Goal: Information Seeking & Learning: Check status

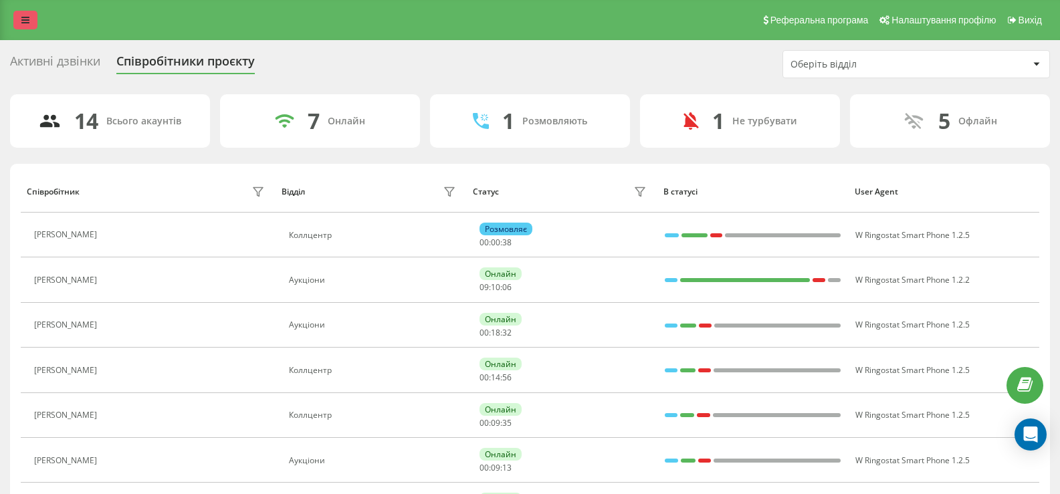
click at [21, 21] on icon at bounding box center [25, 19] width 8 height 9
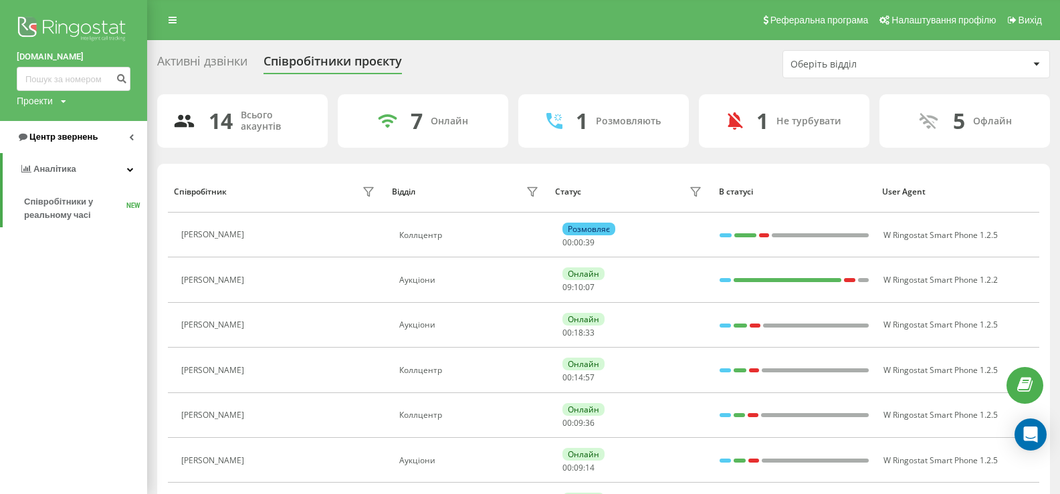
click at [49, 136] on span "Центр звернень" at bounding box center [63, 137] width 68 height 10
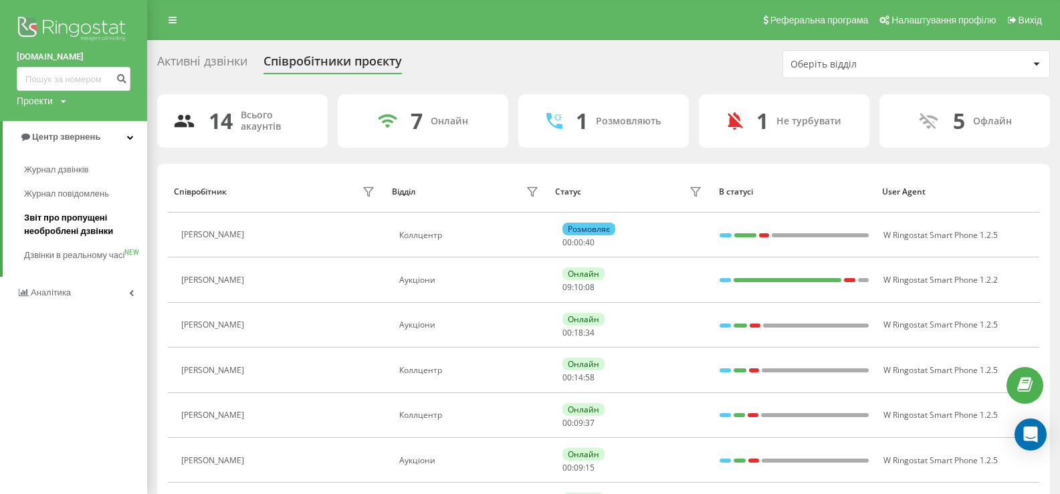
click at [47, 218] on span "Звіт про пропущені необроблені дзвінки" at bounding box center [82, 224] width 116 height 27
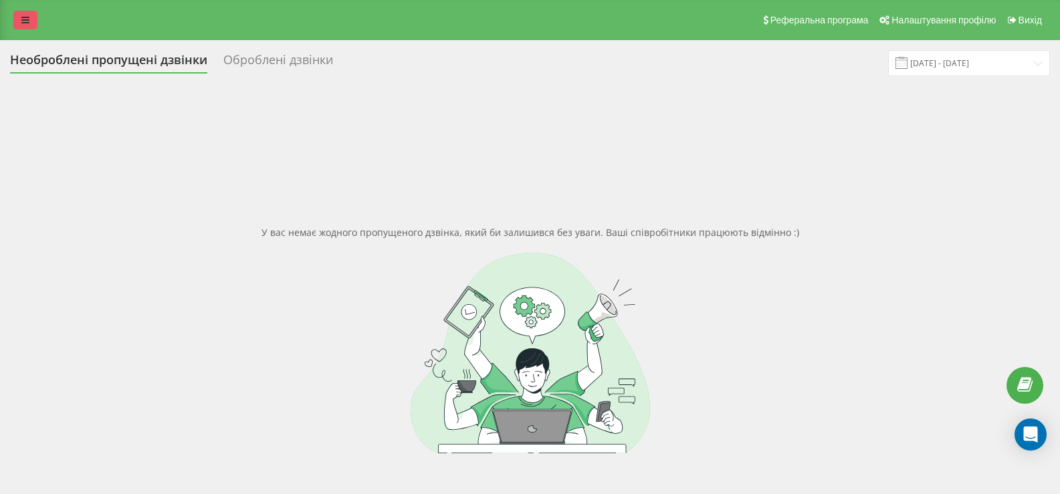
click at [22, 21] on icon at bounding box center [25, 19] width 8 height 9
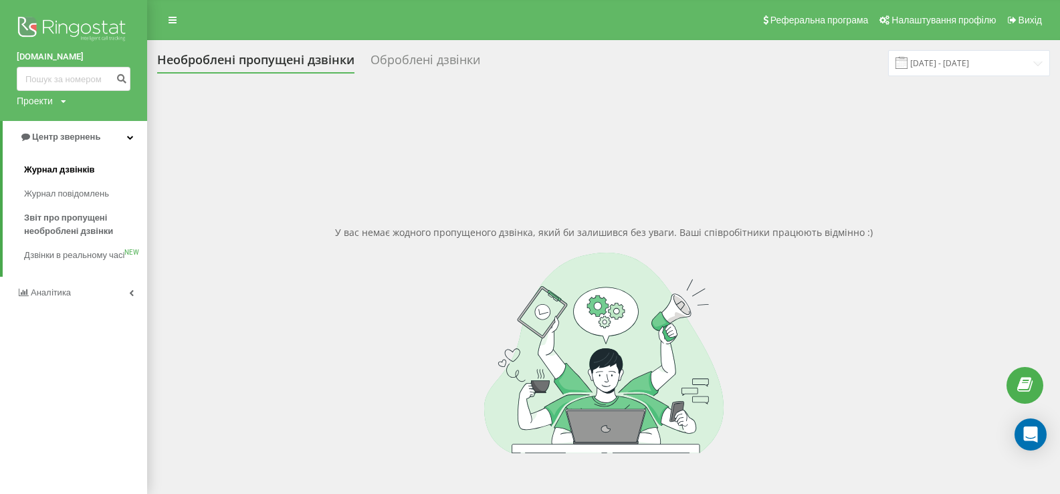
click at [52, 169] on span "Журнал дзвінків" at bounding box center [59, 169] width 71 height 13
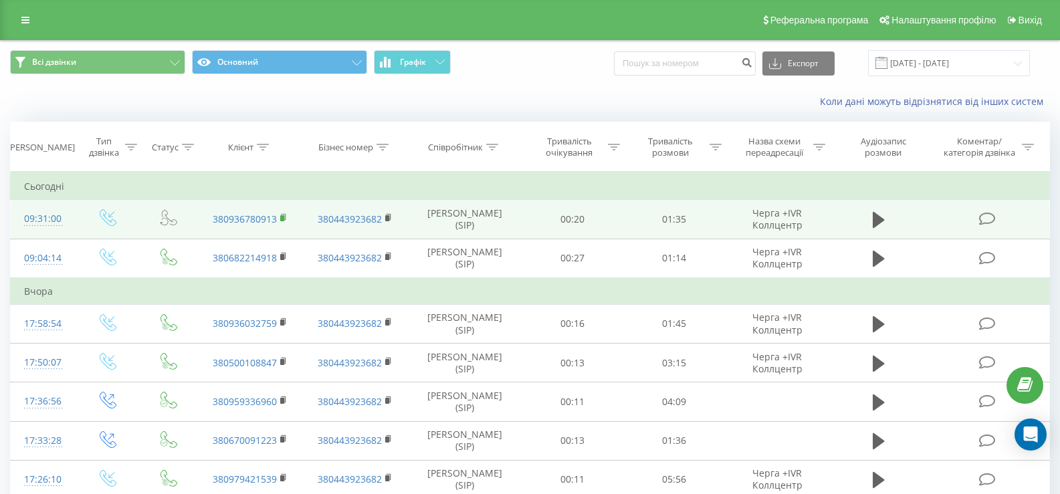
click at [286, 216] on icon at bounding box center [283, 217] width 7 height 9
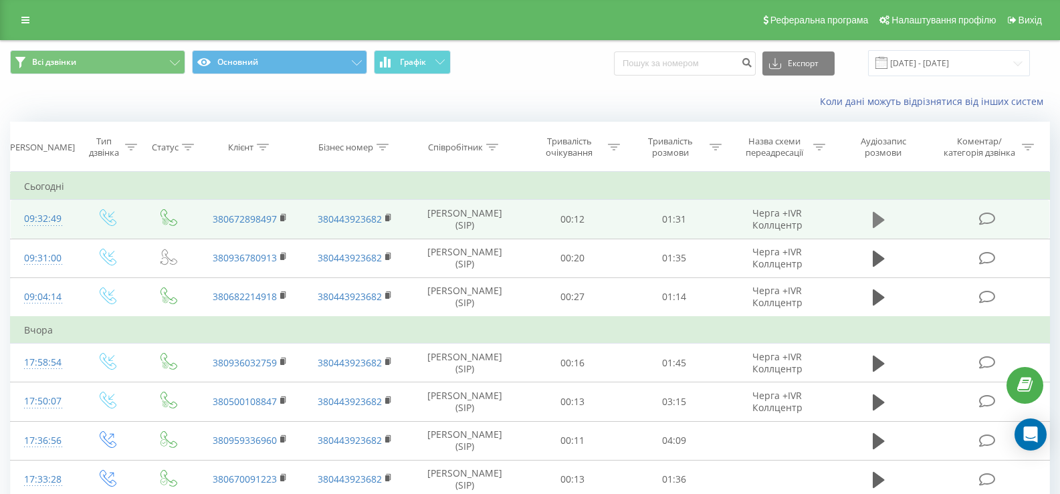
click at [879, 223] on icon at bounding box center [879, 220] width 12 height 16
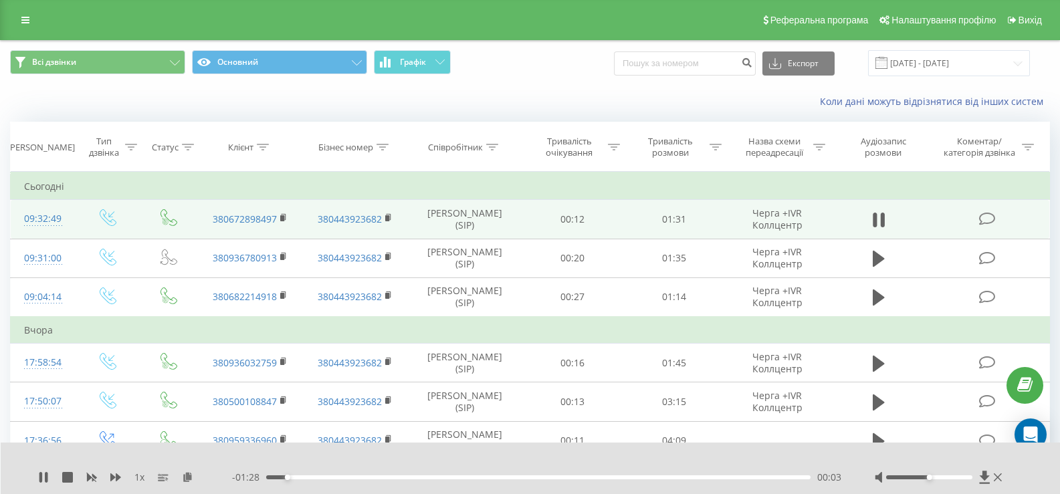
click at [11, 460] on div "1 x - 01:28 00:03 00:03" at bounding box center [531, 469] width 1060 height 52
click at [43, 479] on icon at bounding box center [43, 477] width 11 height 11
click at [45, 480] on icon at bounding box center [43, 477] width 11 height 11
click at [43, 476] on icon at bounding box center [43, 477] width 8 height 11
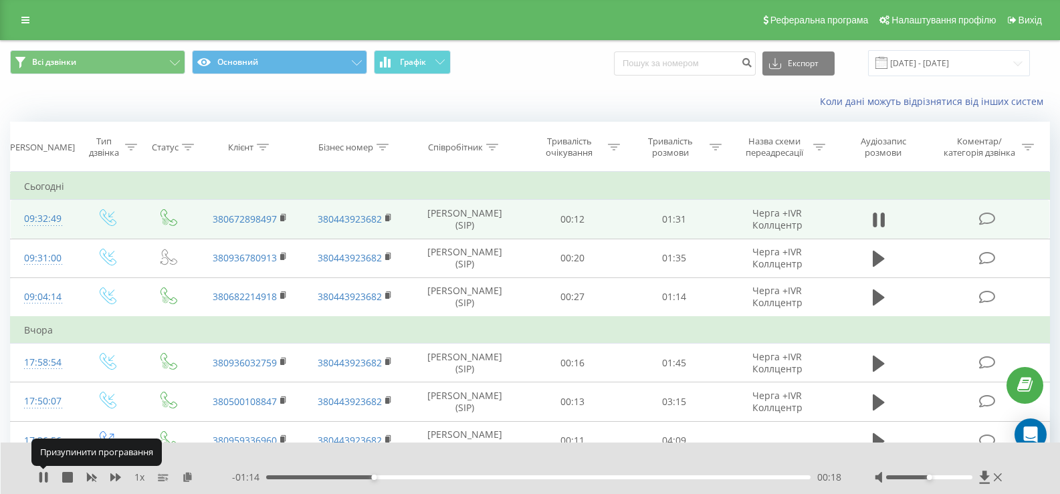
click at [43, 476] on icon at bounding box center [43, 477] width 11 height 11
click at [41, 476] on icon at bounding box center [43, 477] width 8 height 11
click at [41, 476] on icon at bounding box center [40, 477] width 3 height 11
click at [29, 31] on div "Реферальна програма Налаштування профілю Вихід" at bounding box center [530, 20] width 1060 height 40
click at [29, 28] on link at bounding box center [25, 20] width 24 height 19
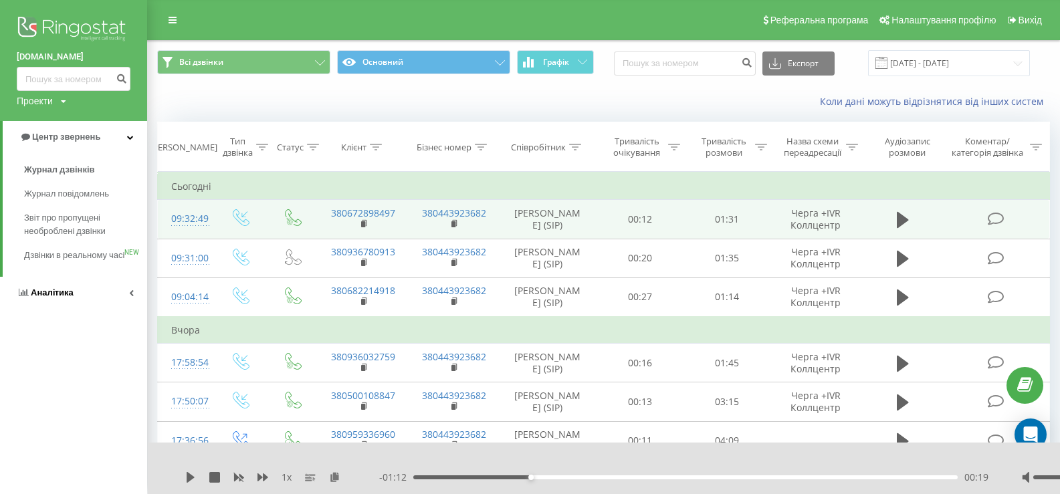
click at [47, 298] on span "Аналiтика" at bounding box center [52, 293] width 43 height 10
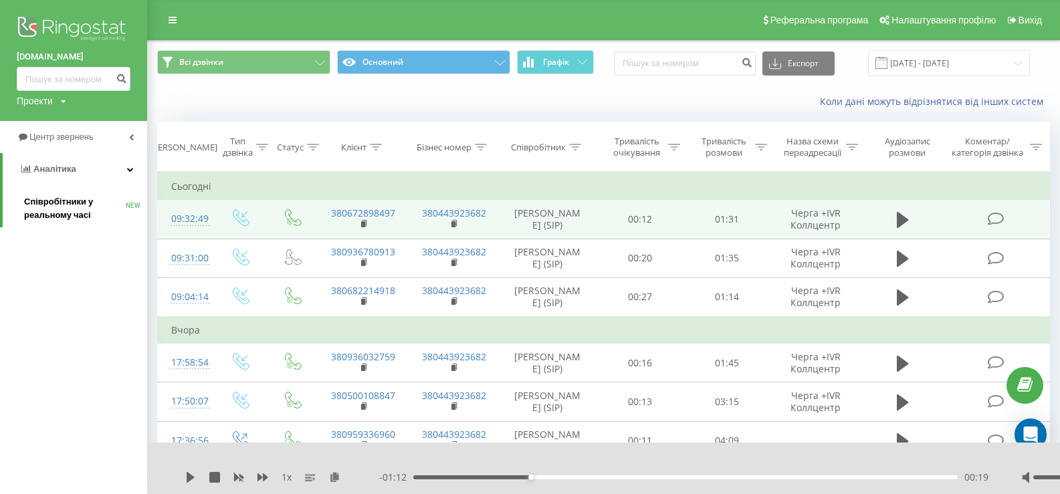
click at [64, 203] on span "Співробітники у реальному часі" at bounding box center [75, 208] width 102 height 27
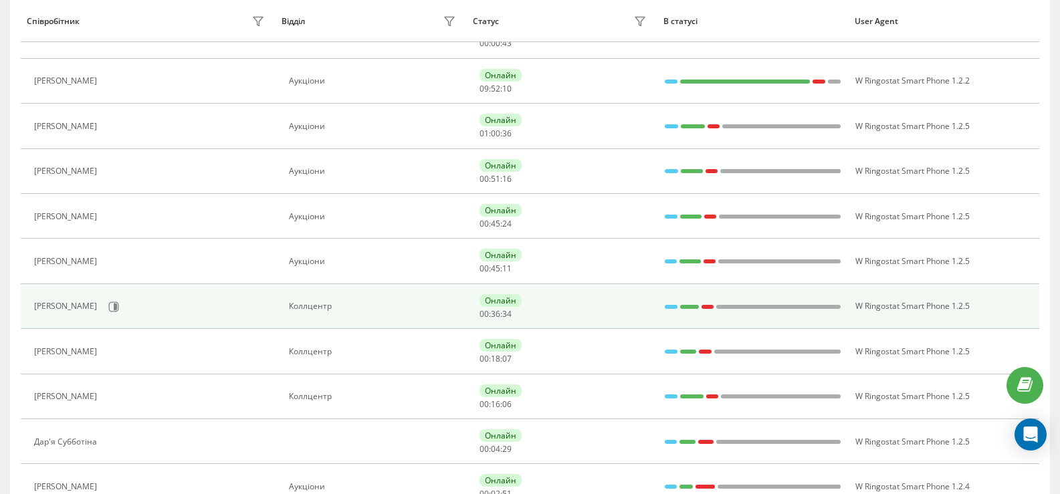
scroll to position [268, 0]
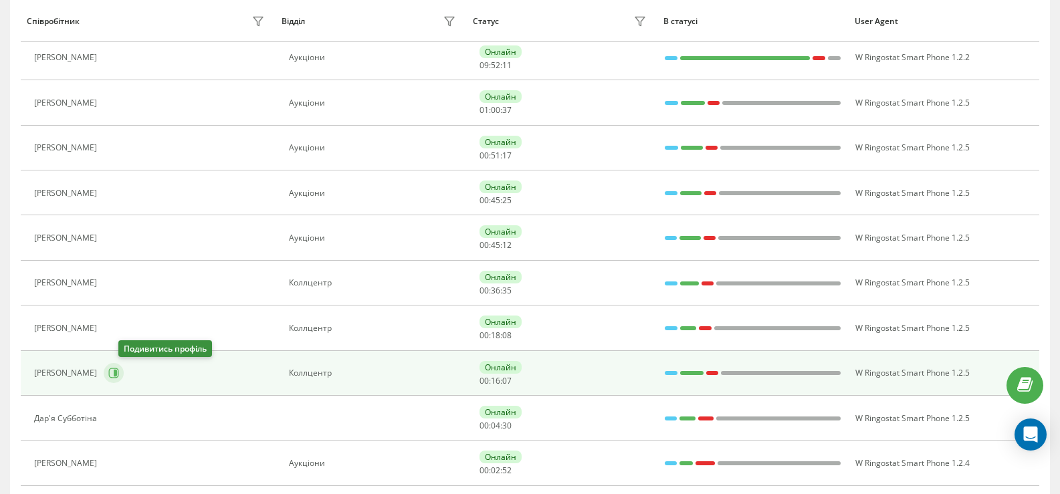
click at [119, 377] on icon at bounding box center [113, 373] width 11 height 11
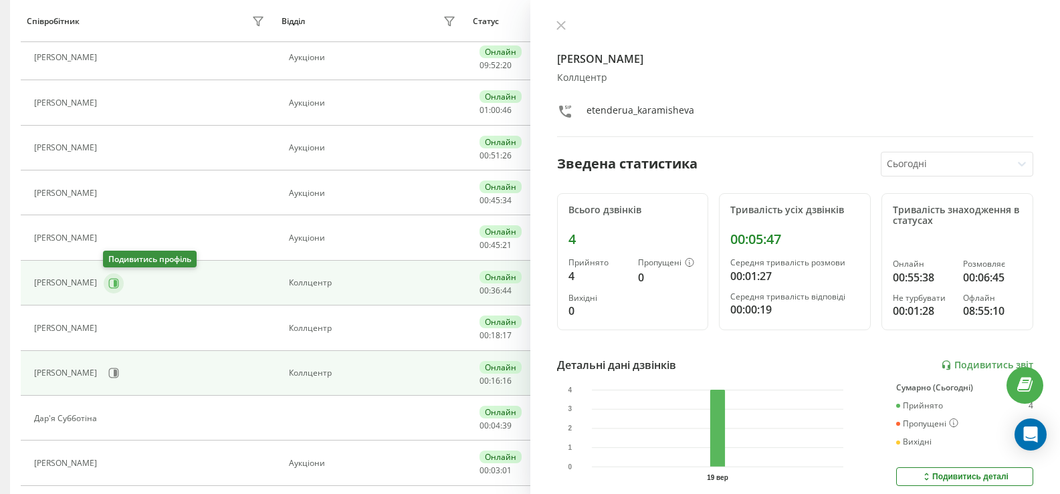
click at [111, 282] on icon at bounding box center [113, 283] width 11 height 11
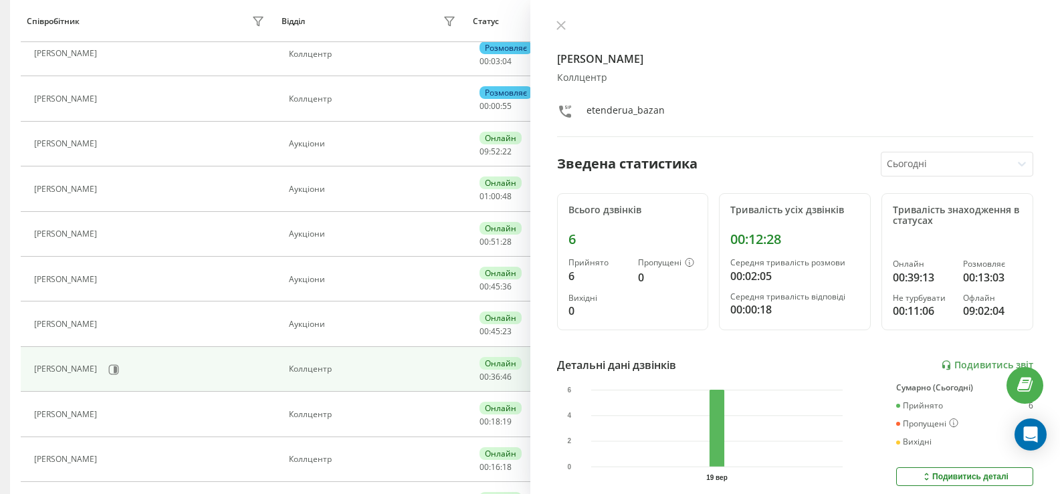
scroll to position [67, 0]
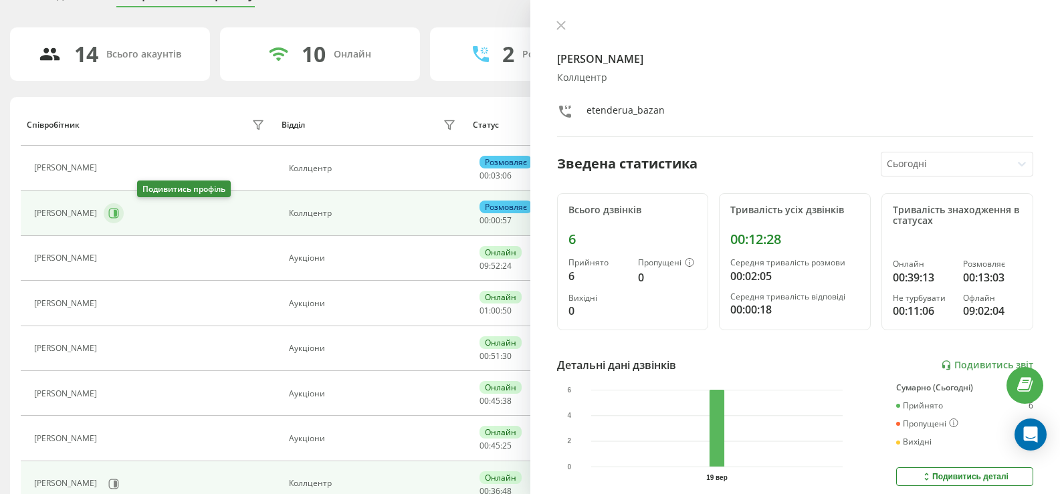
click at [119, 209] on icon at bounding box center [114, 214] width 10 height 10
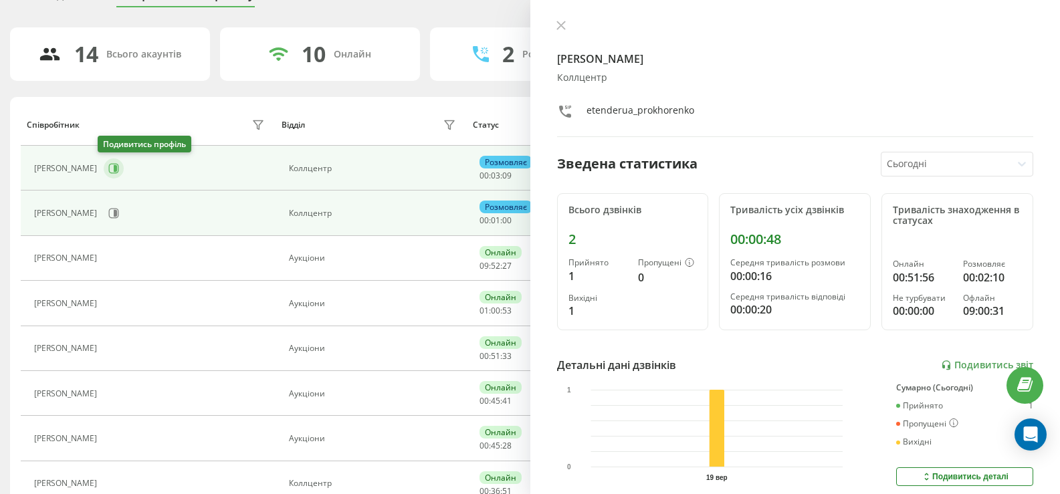
click at [108, 167] on icon at bounding box center [113, 168] width 11 height 11
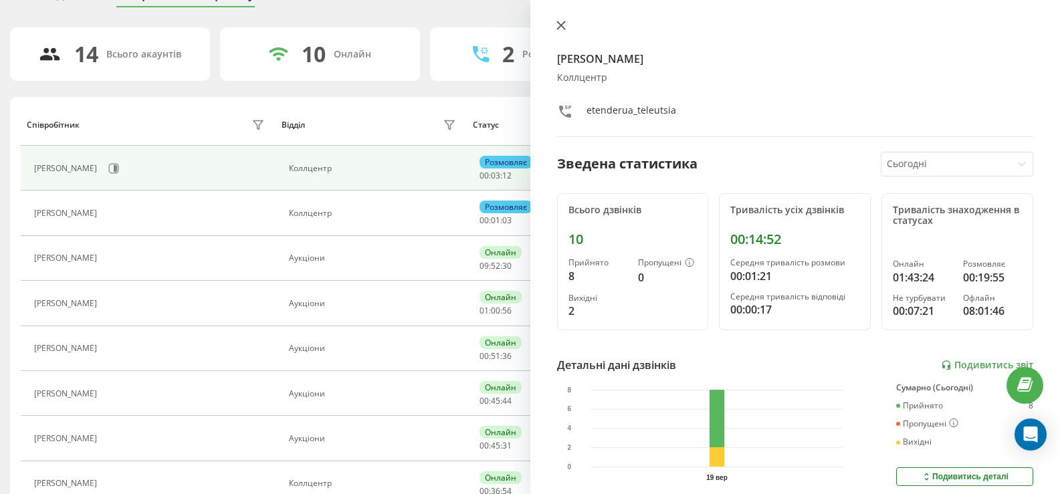
click at [561, 23] on icon at bounding box center [561, 25] width 9 height 9
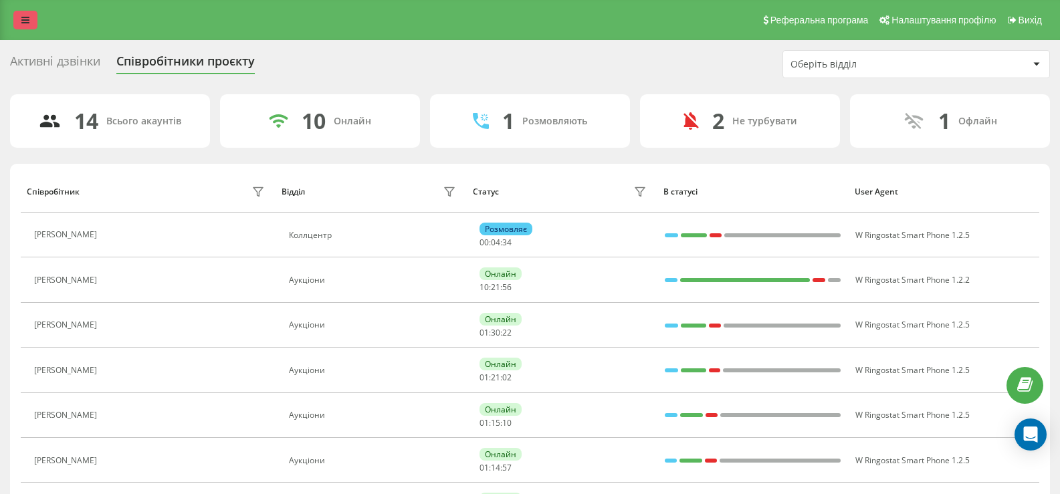
click at [26, 21] on icon at bounding box center [25, 19] width 8 height 9
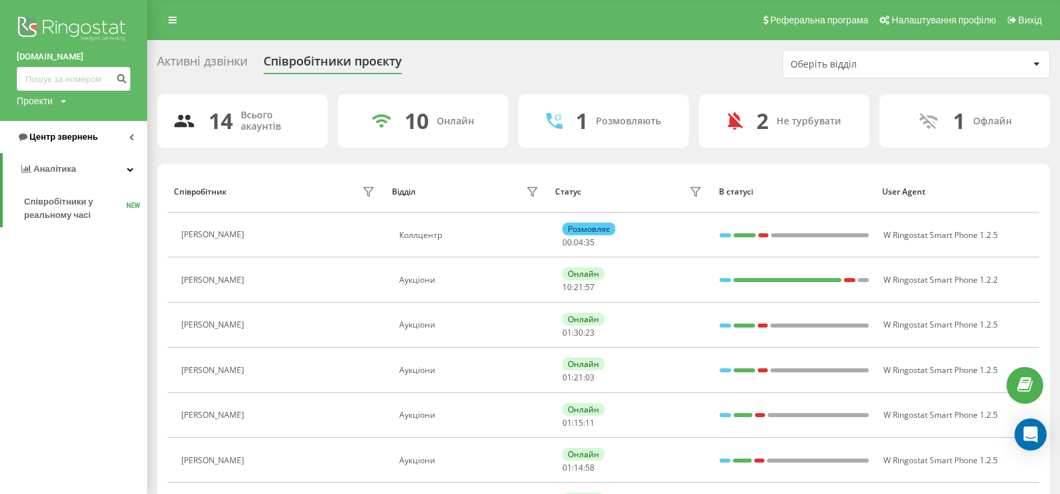
click at [59, 127] on link "Центр звернень" at bounding box center [73, 137] width 147 height 32
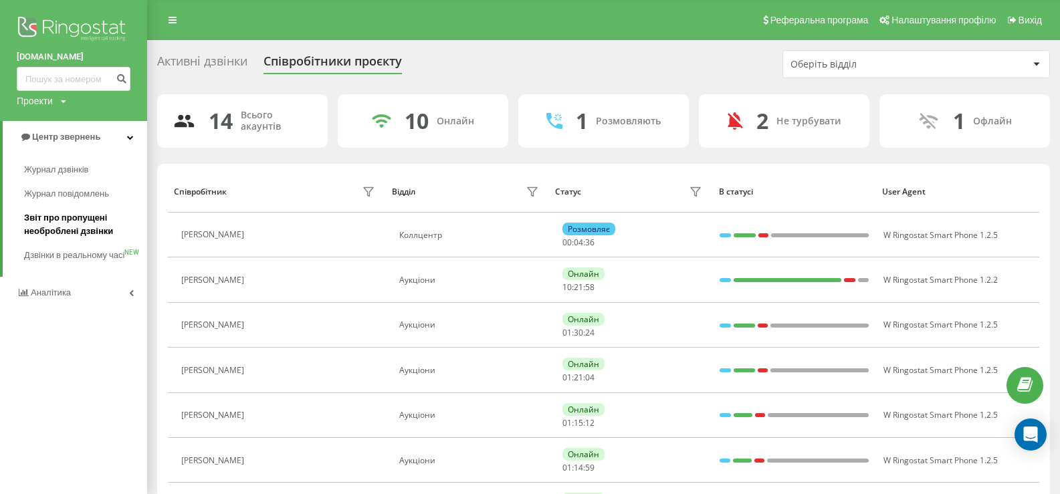
click at [67, 214] on span "Звіт про пропущені необроблені дзвінки" at bounding box center [82, 224] width 116 height 27
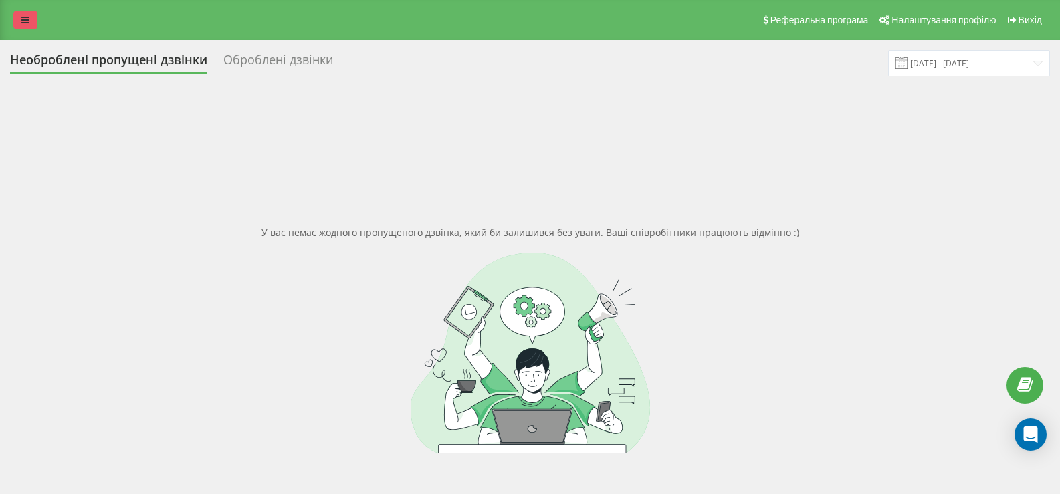
click at [23, 21] on icon at bounding box center [25, 19] width 8 height 9
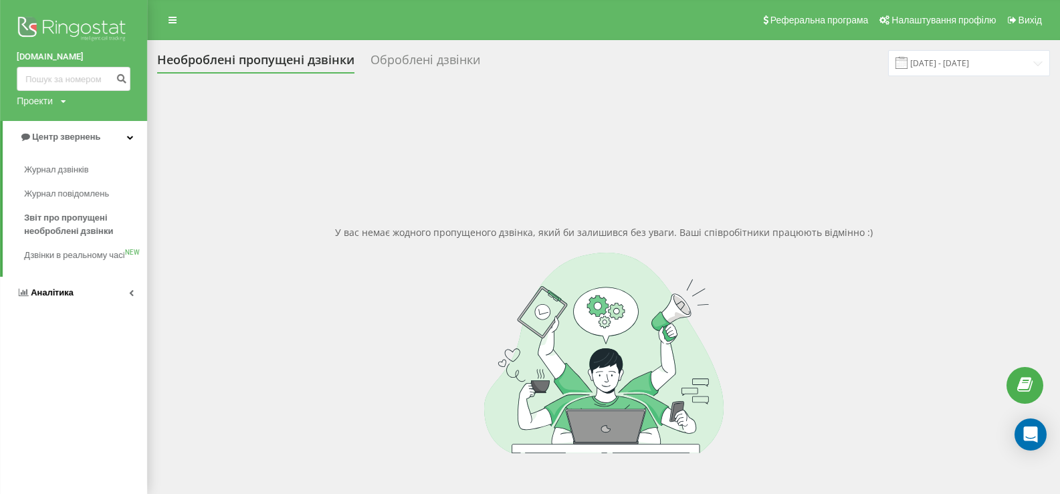
click at [50, 298] on span "Аналiтика" at bounding box center [52, 293] width 43 height 10
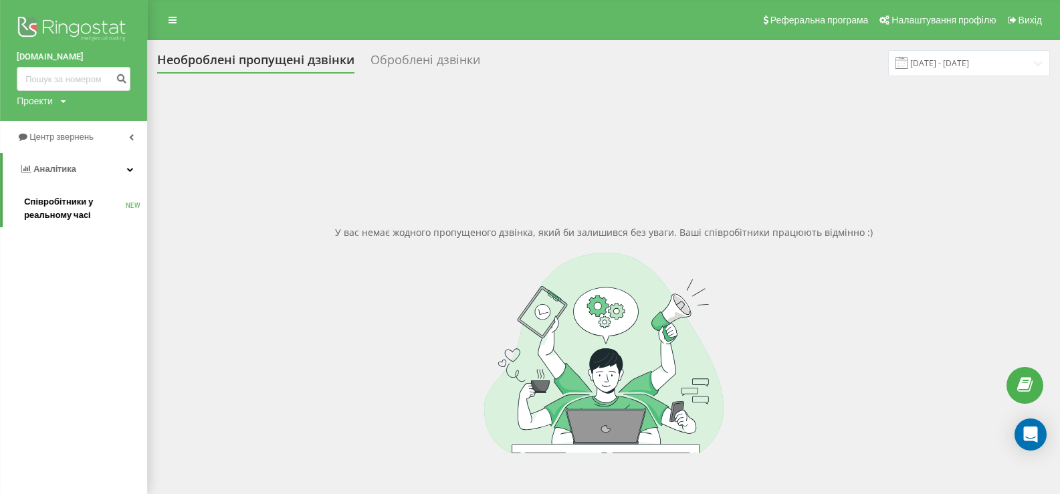
click at [66, 205] on span "Співробітники у реальному часі" at bounding box center [75, 208] width 102 height 27
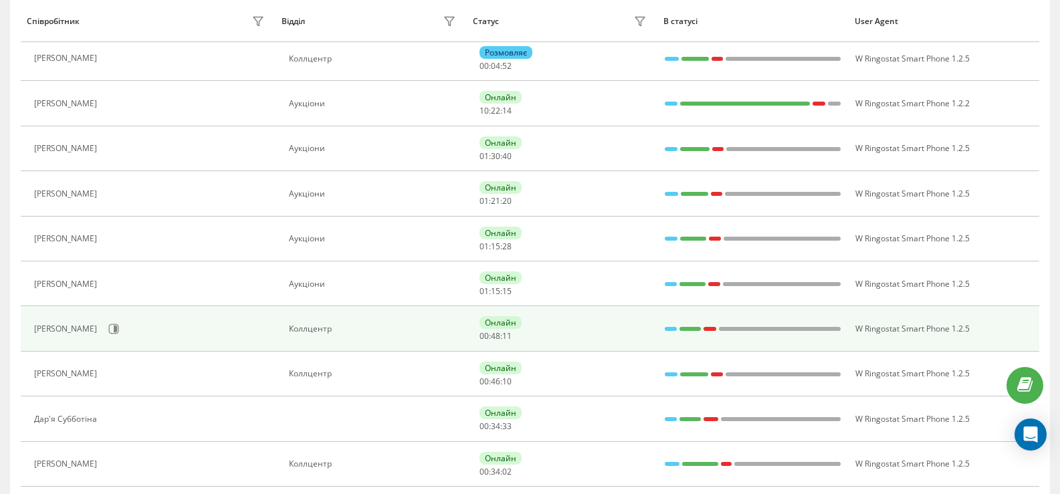
scroll to position [201, 0]
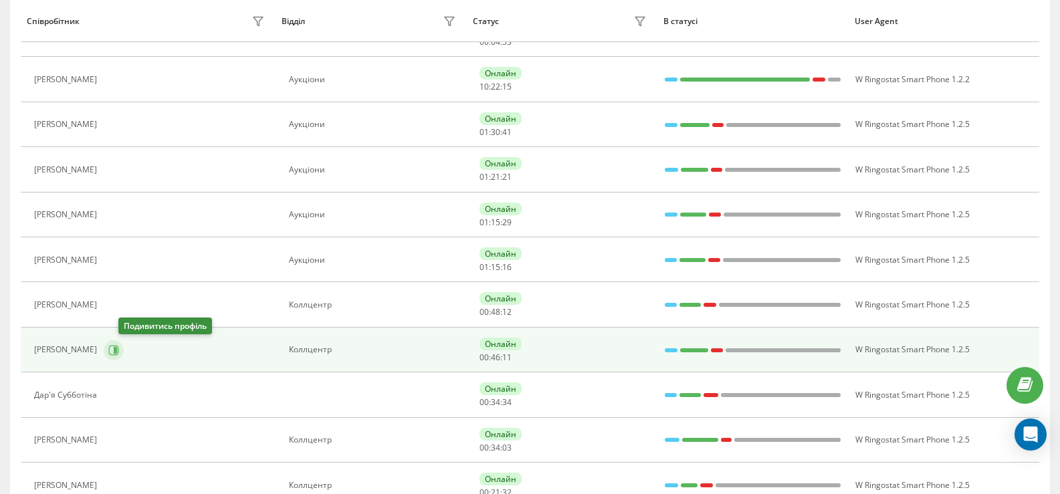
click at [119, 355] on icon at bounding box center [114, 350] width 10 height 10
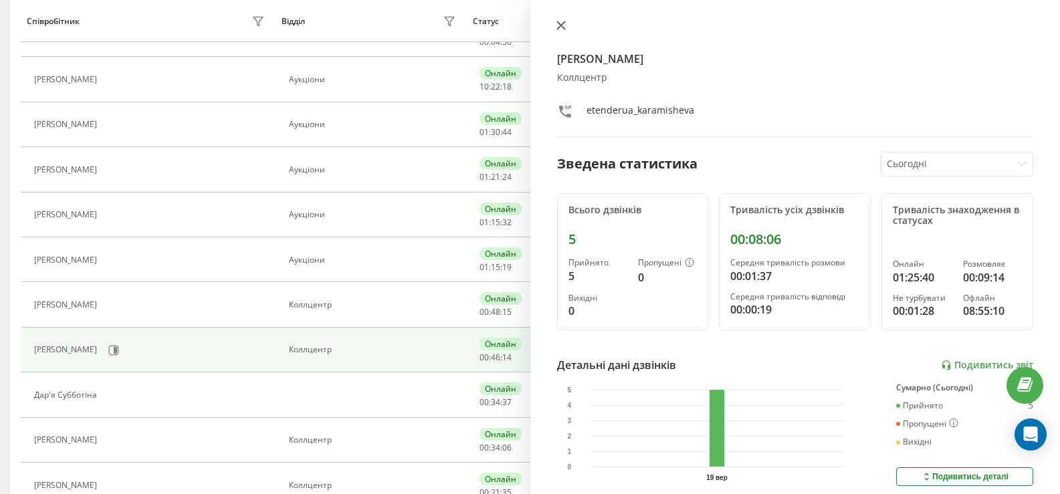
click at [560, 23] on icon at bounding box center [561, 25] width 9 height 9
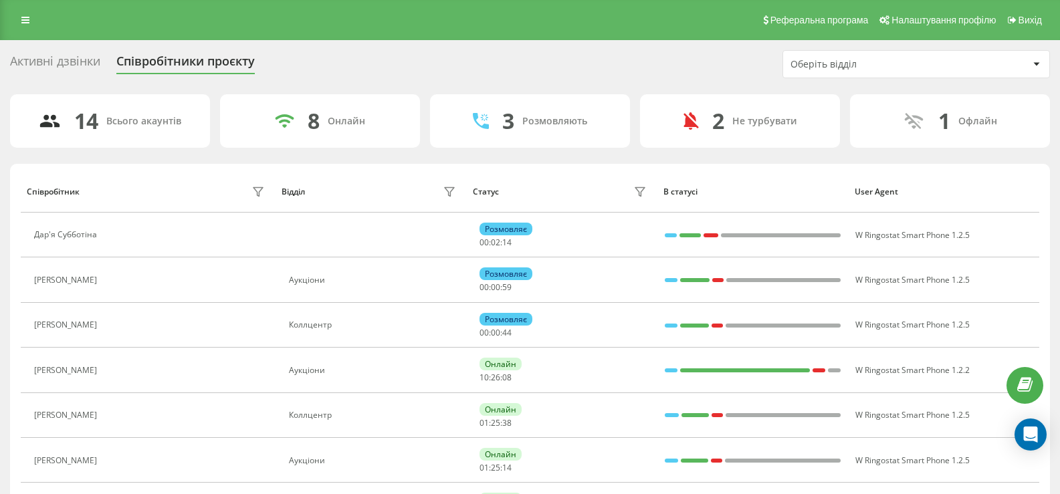
click at [346, 62] on div "Активні дзвінки Співробітники проєкту Оберіть відділ" at bounding box center [530, 64] width 1040 height 28
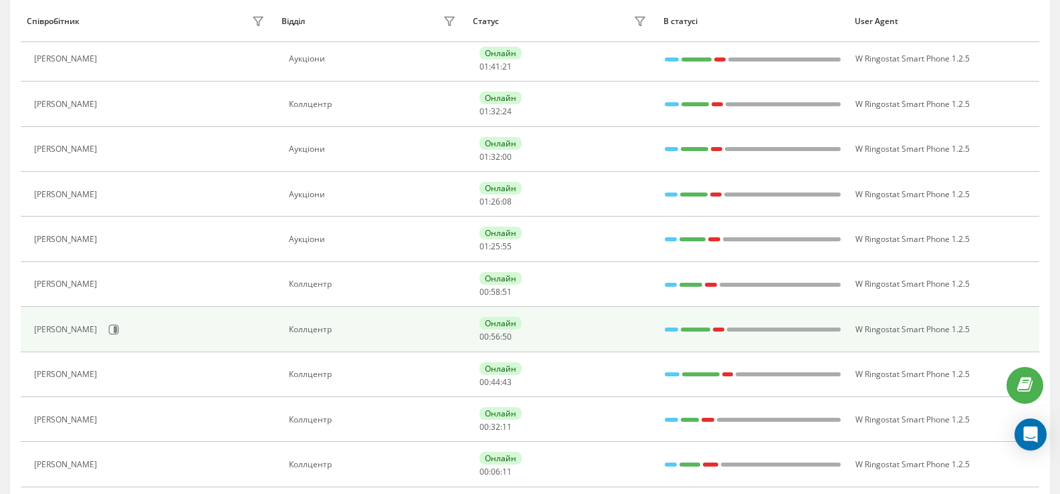
scroll to position [268, 0]
click at [117, 331] on icon at bounding box center [115, 328] width 3 height 7
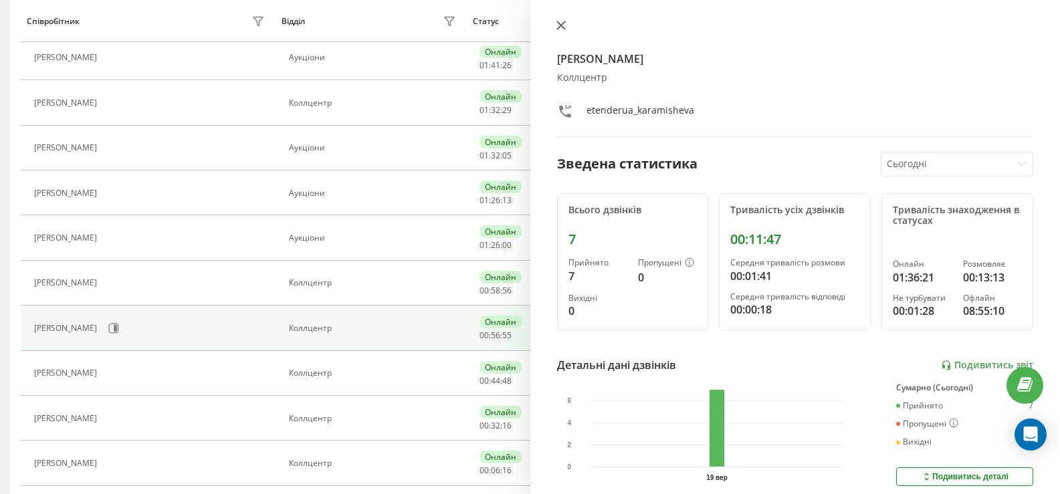
click at [560, 29] on icon at bounding box center [561, 25] width 9 height 9
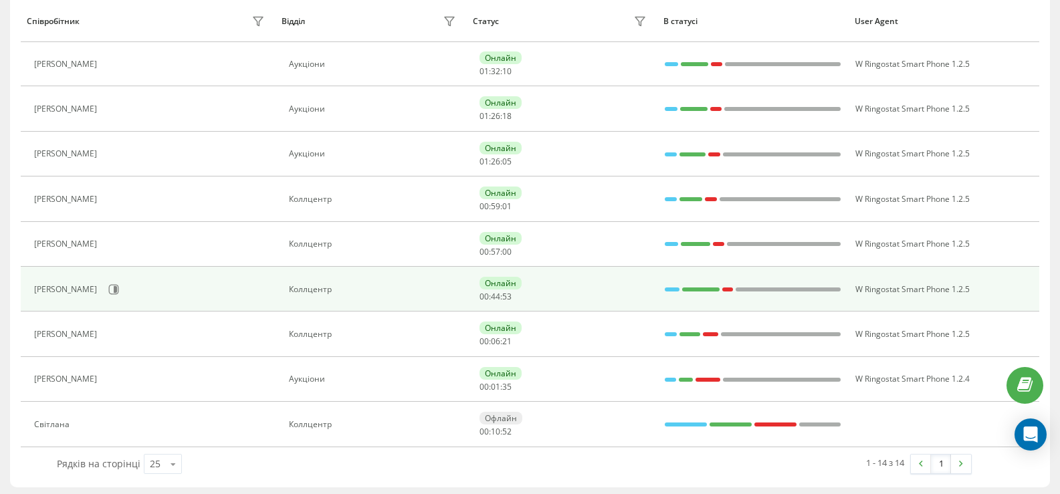
scroll to position [400, 0]
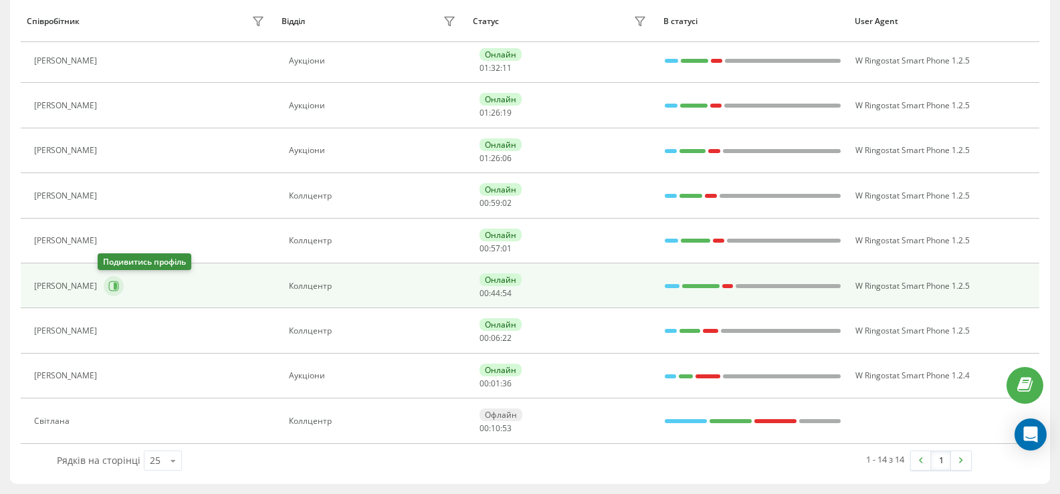
click at [108, 286] on icon at bounding box center [113, 286] width 11 height 11
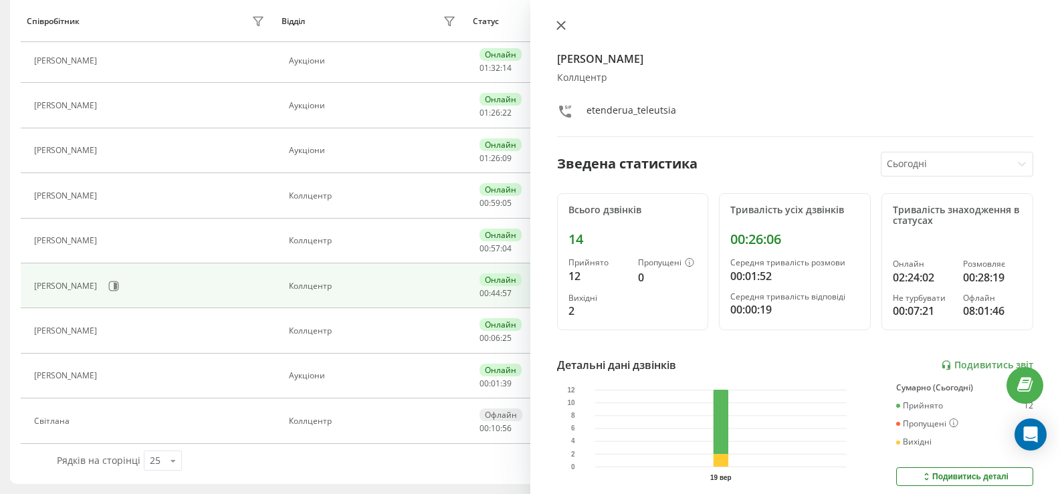
click at [565, 25] on icon at bounding box center [561, 25] width 9 height 9
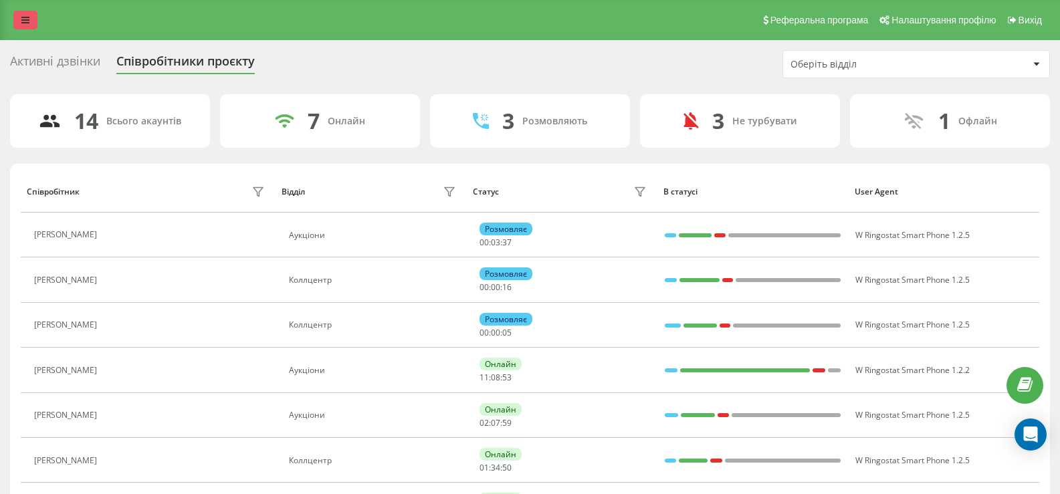
click at [27, 21] on icon at bounding box center [25, 19] width 8 height 9
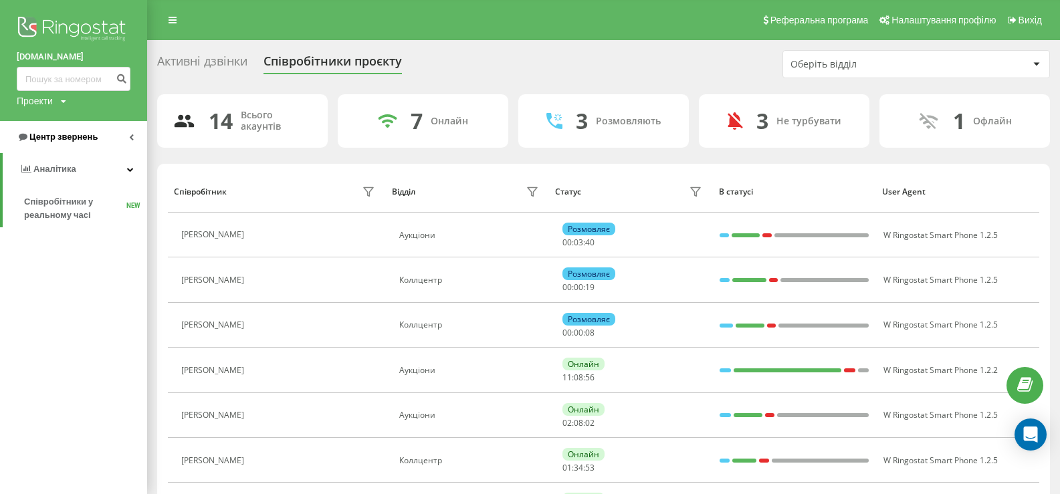
click at [62, 140] on span "Центр звернень" at bounding box center [63, 137] width 68 height 10
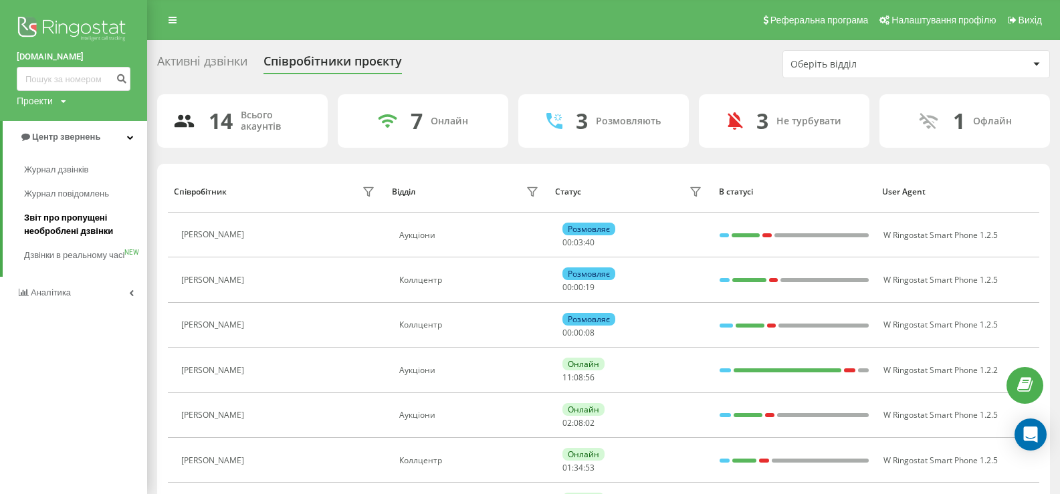
click at [61, 215] on span "Звіт про пропущені необроблені дзвінки" at bounding box center [82, 224] width 116 height 27
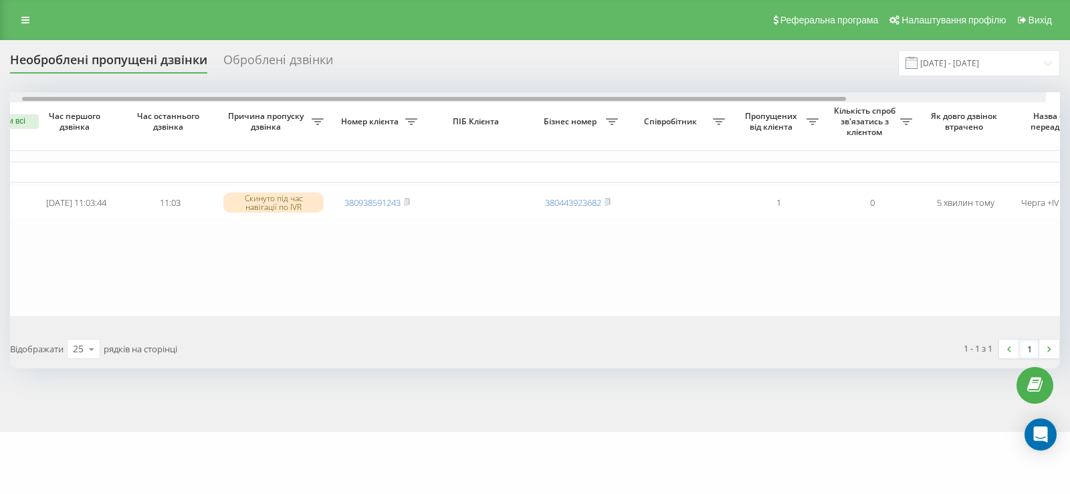
scroll to position [0, 94]
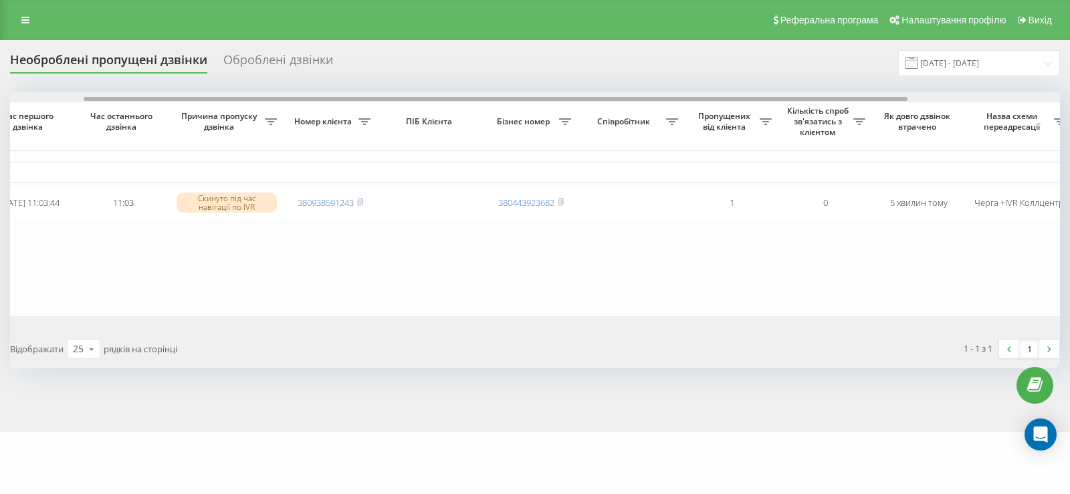
drag, startPoint x: 508, startPoint y: 98, endPoint x: 578, endPoint y: 100, distance: 69.6
click at [578, 100] on div at bounding box center [496, 99] width 824 height 4
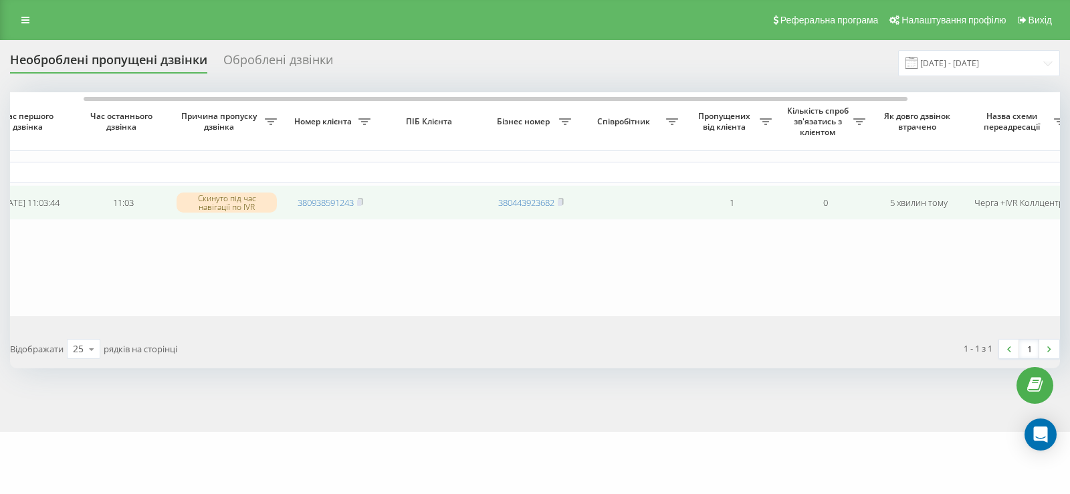
click at [365, 202] on td "380938591243" at bounding box center [331, 202] width 94 height 35
click at [363, 202] on icon at bounding box center [360, 202] width 6 height 8
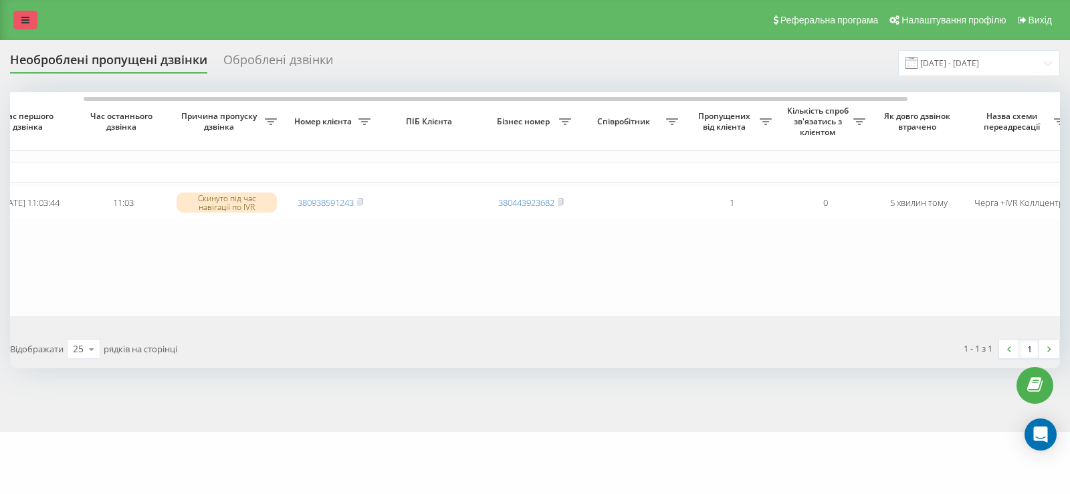
click at [24, 21] on icon at bounding box center [25, 19] width 8 height 9
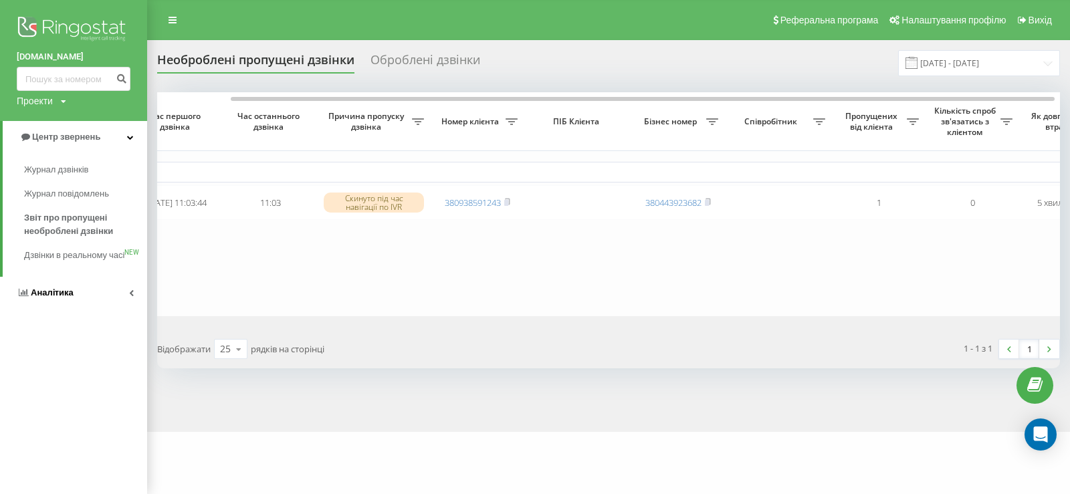
click at [54, 298] on span "Аналiтика" at bounding box center [52, 293] width 43 height 10
click at [51, 201] on span "Співробітники у реальному часі" at bounding box center [75, 208] width 102 height 27
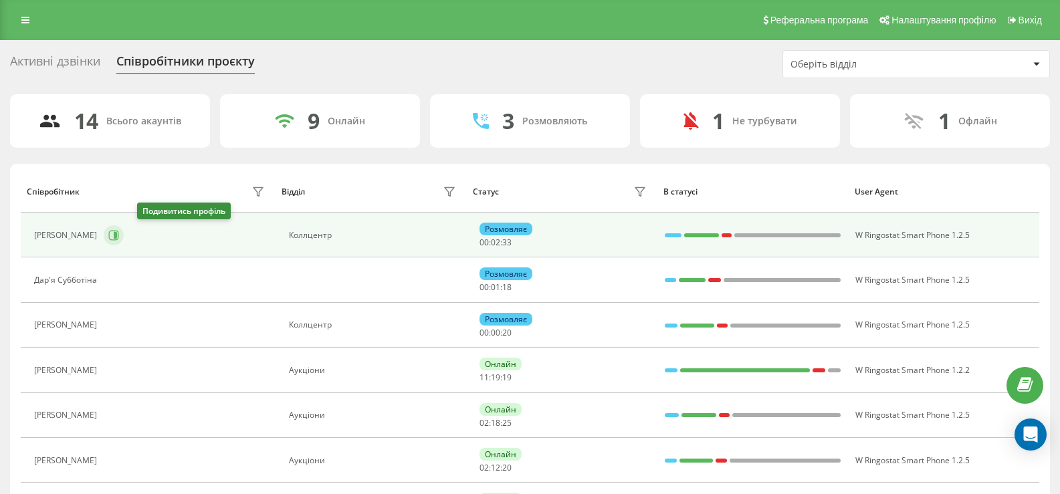
click at [117, 237] on icon at bounding box center [115, 235] width 3 height 7
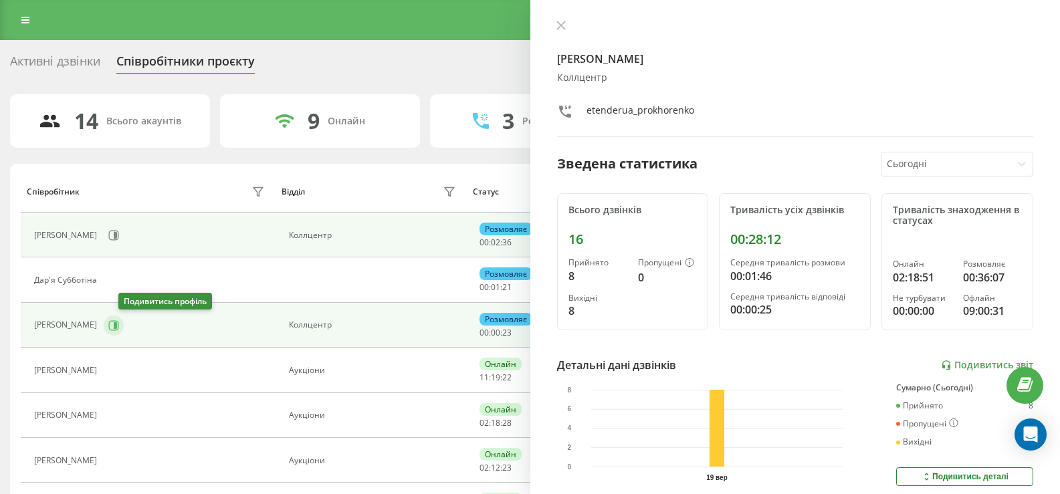
click at [119, 325] on icon at bounding box center [113, 325] width 11 height 11
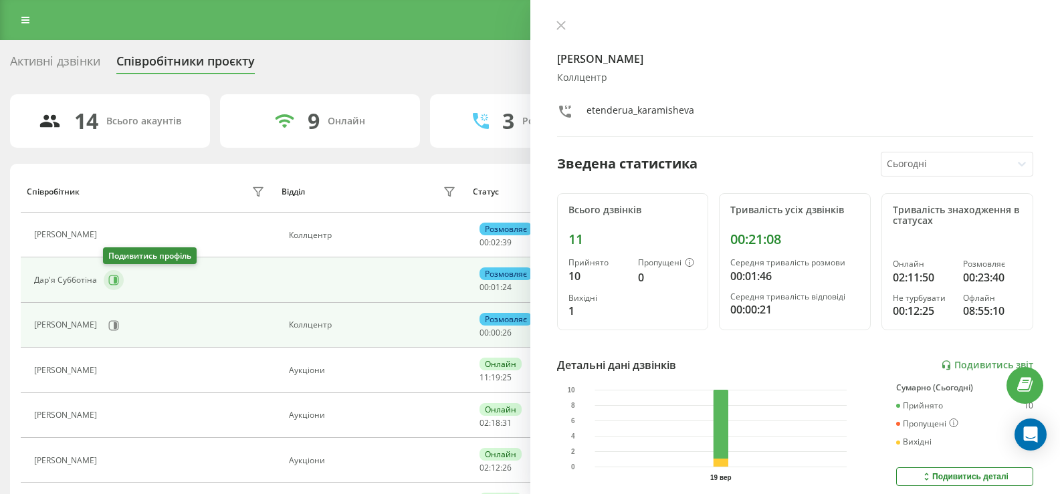
click at [114, 280] on icon at bounding box center [115, 280] width 3 height 7
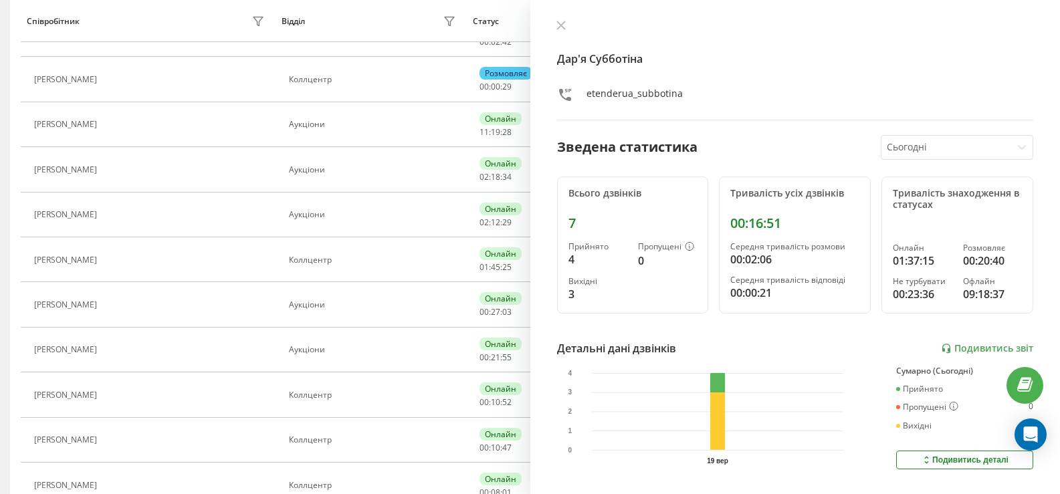
scroll to position [268, 0]
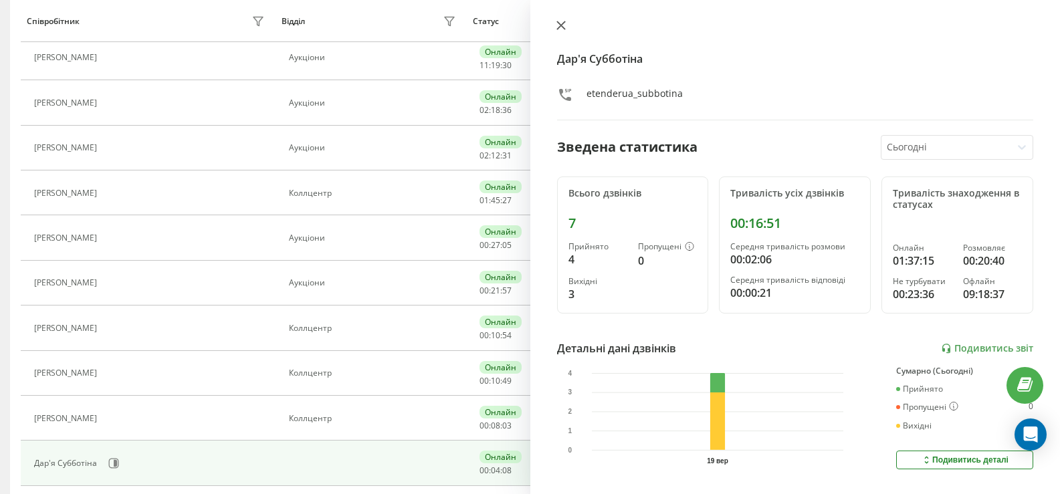
click at [563, 25] on icon at bounding box center [561, 25] width 9 height 9
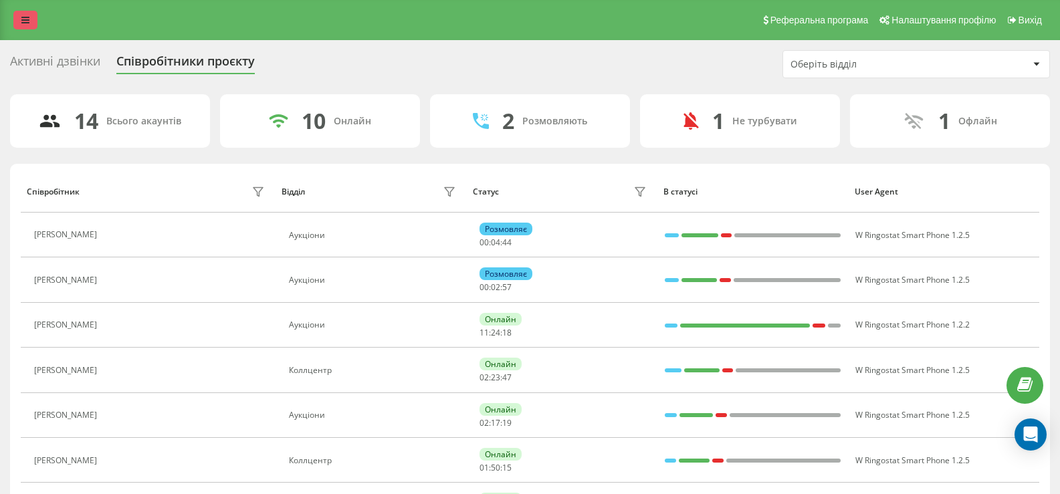
click at [22, 17] on icon at bounding box center [25, 19] width 8 height 9
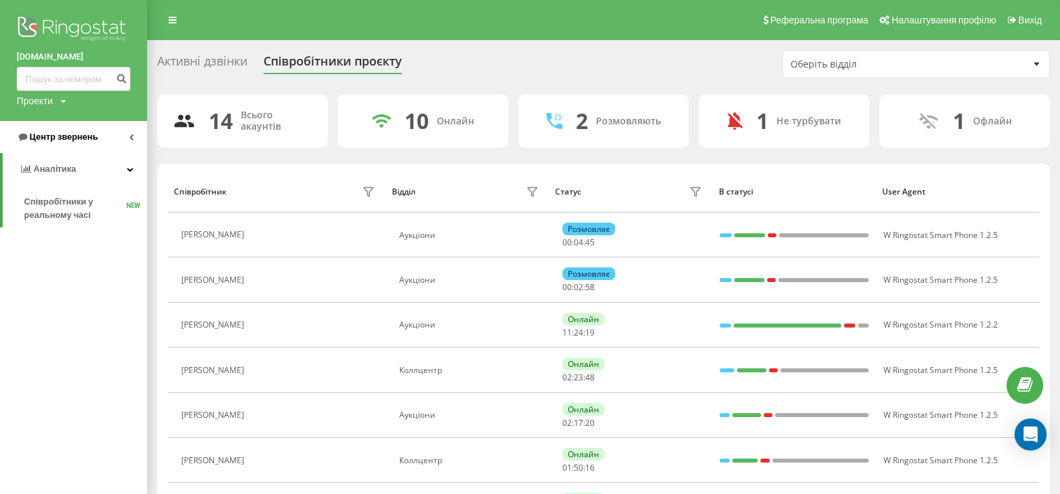
click at [64, 139] on span "Центр звернень" at bounding box center [63, 137] width 68 height 10
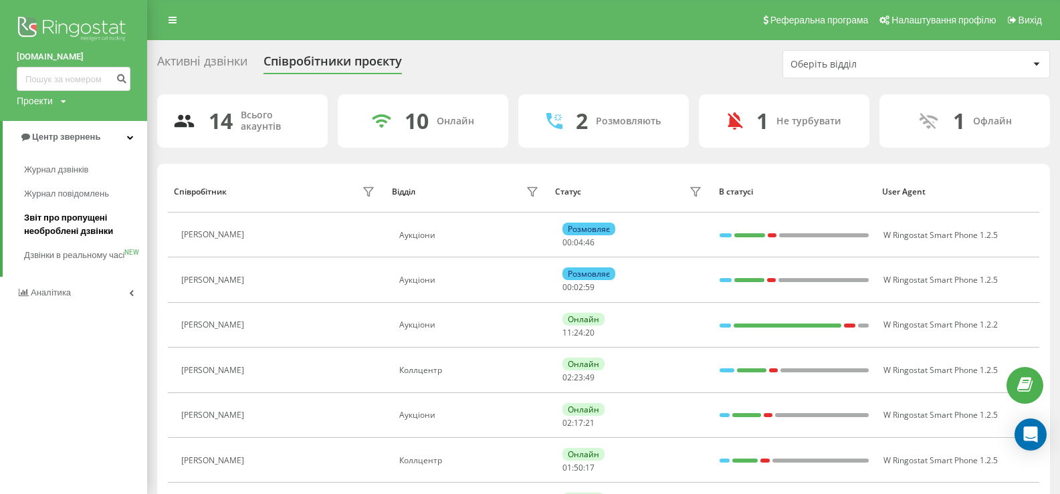
click at [62, 221] on span "Звіт про пропущені необроблені дзвінки" at bounding box center [82, 224] width 116 height 27
